Goal: Task Accomplishment & Management: Manage account settings

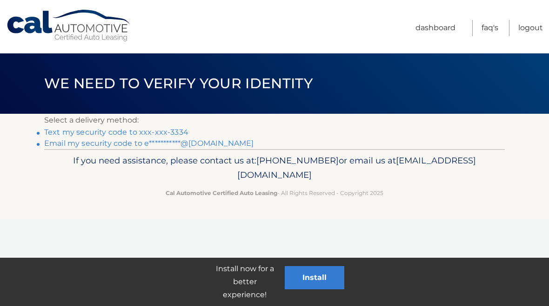
click at [221, 141] on link "**********" at bounding box center [148, 143] width 209 height 9
click at [1, 237] on div "Cal Automotive Menu Dashboard FAQ's Logout ×" at bounding box center [274, 153] width 549 height 306
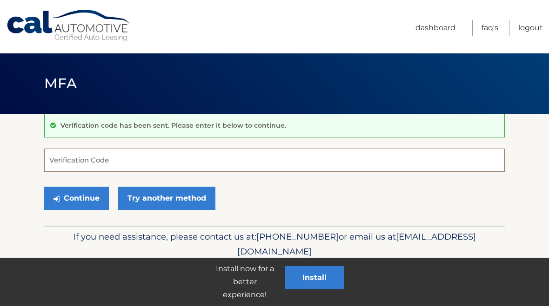
click at [84, 153] on input "Verification Code" at bounding box center [274, 160] width 460 height 23
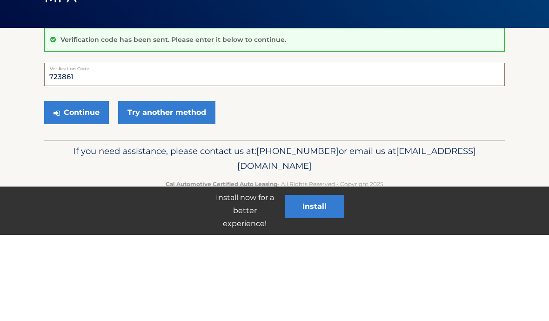
type input "723861"
click at [81, 187] on button "Continue" at bounding box center [76, 198] width 65 height 23
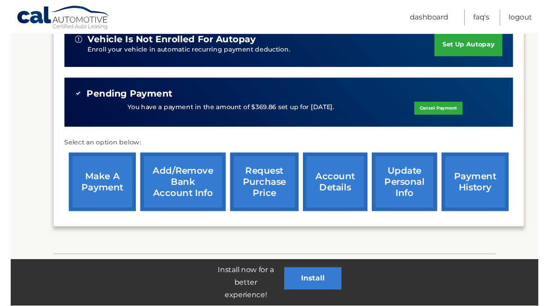
scroll to position [272, 0]
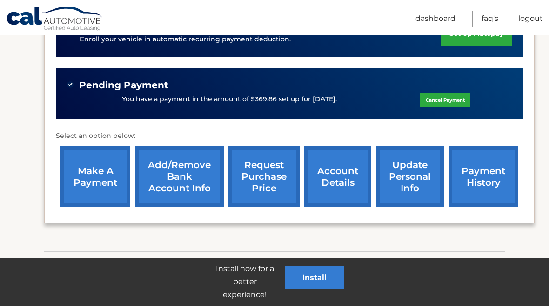
click at [286, 167] on link "request purchase price" at bounding box center [263, 176] width 71 height 61
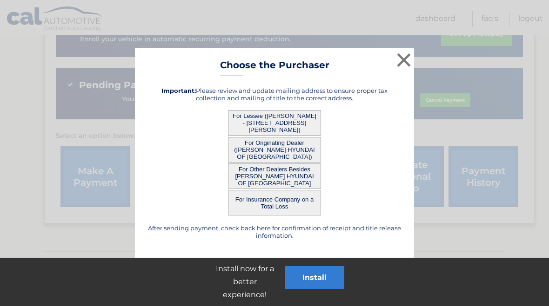
click at [420, 173] on div "× Choose the Purchaser After sending payment, check back here for confirmation …" at bounding box center [274, 153] width 541 height 211
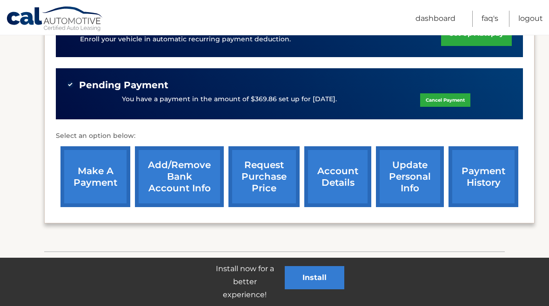
click at [275, 167] on link "request purchase price" at bounding box center [263, 176] width 71 height 61
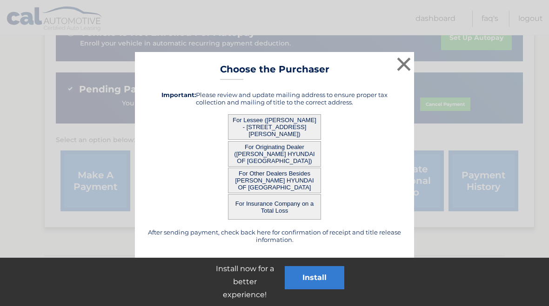
scroll to position [266, 0]
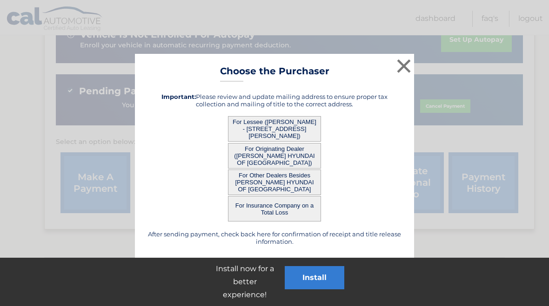
click at [406, 66] on button "×" at bounding box center [403, 66] width 19 height 19
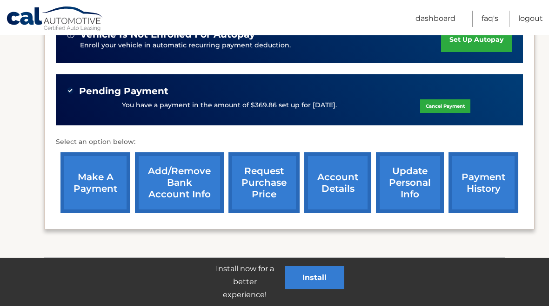
click at [341, 158] on link "account details" at bounding box center [337, 183] width 67 height 61
click at [346, 172] on link "account details" at bounding box center [337, 183] width 67 height 61
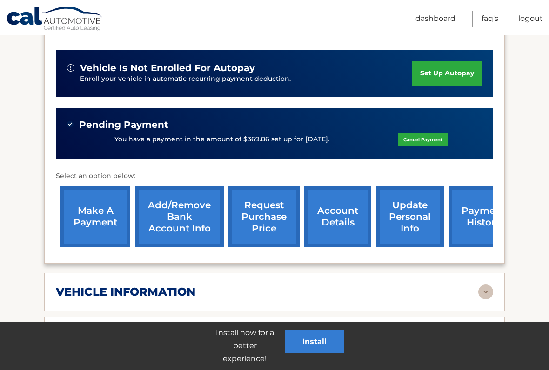
scroll to position [248, 0]
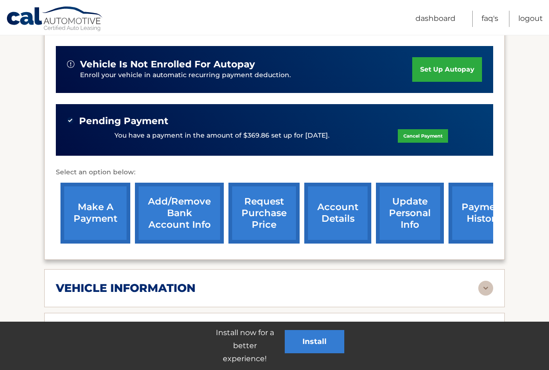
click at [470, 194] on link "payment history" at bounding box center [483, 213] width 70 height 61
